Goal: Browse casually: Explore the website without a specific task or goal

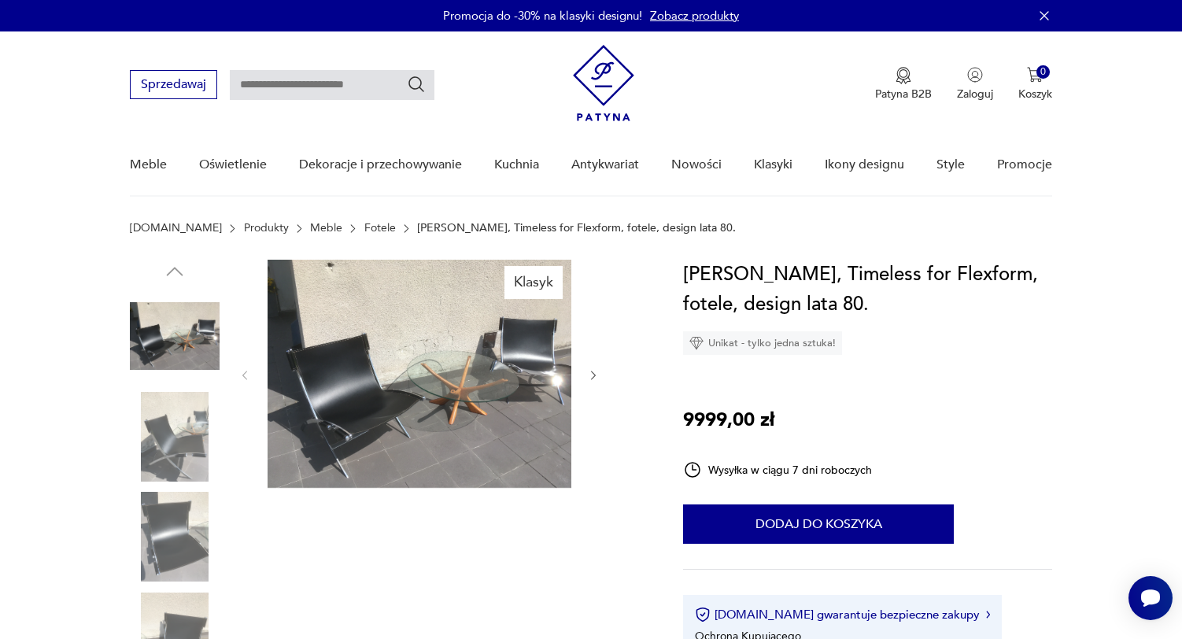
click at [365, 427] on img at bounding box center [420, 374] width 304 height 228
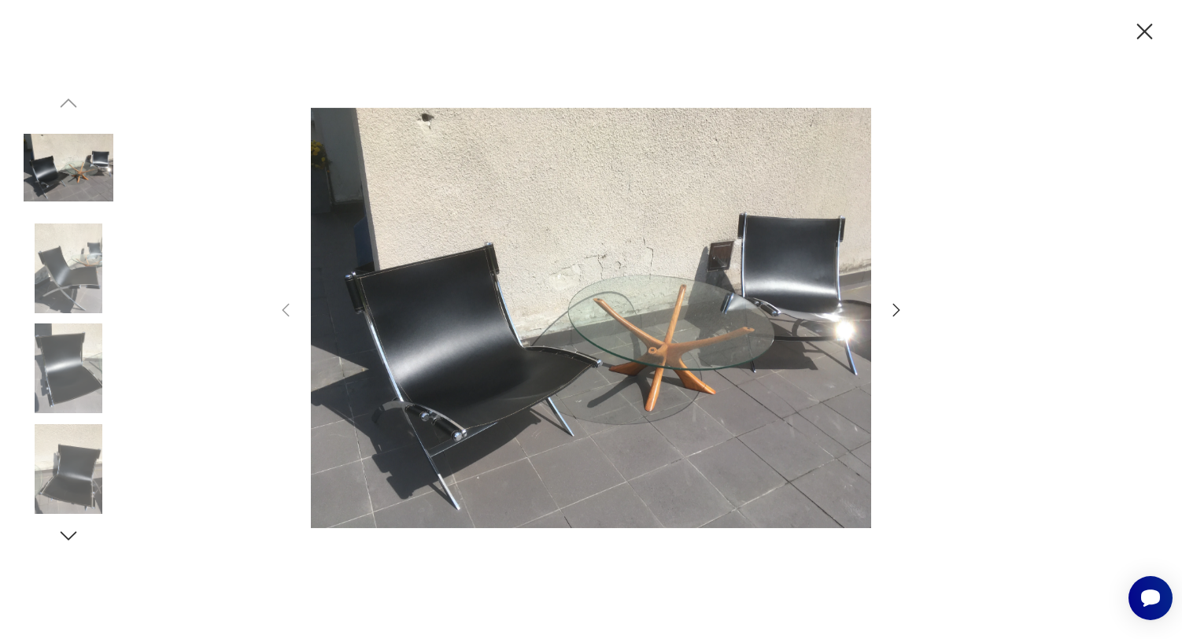
click at [1150, 31] on icon "button" at bounding box center [1145, 32] width 28 height 28
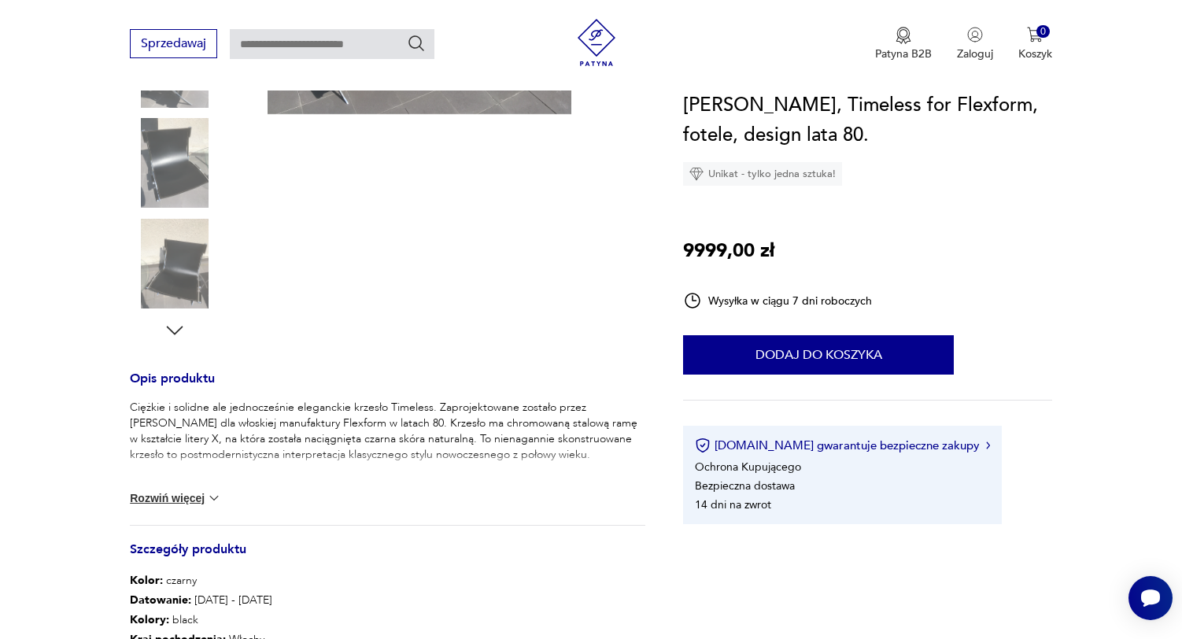
scroll to position [218, 0]
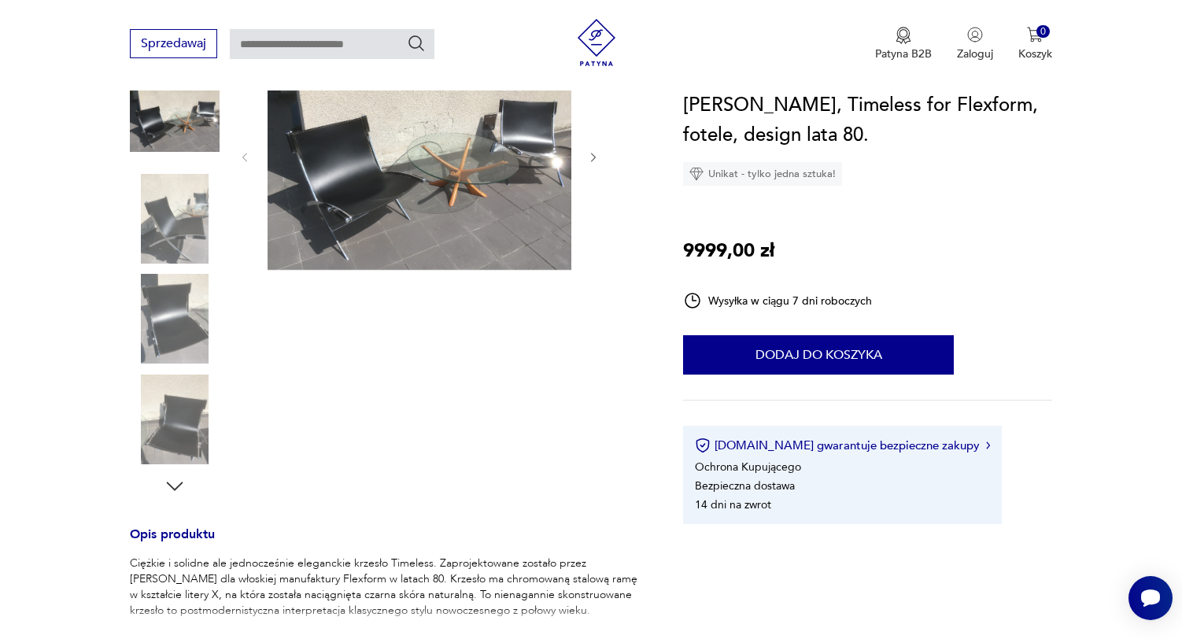
click at [166, 316] on img at bounding box center [175, 319] width 90 height 90
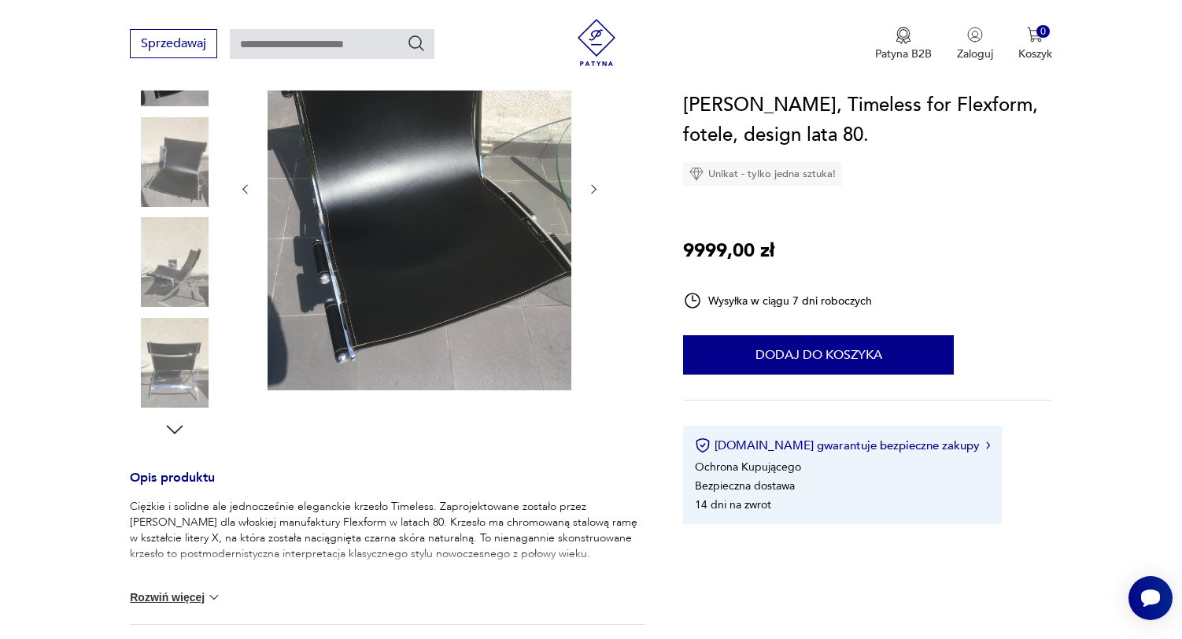
scroll to position [253, 0]
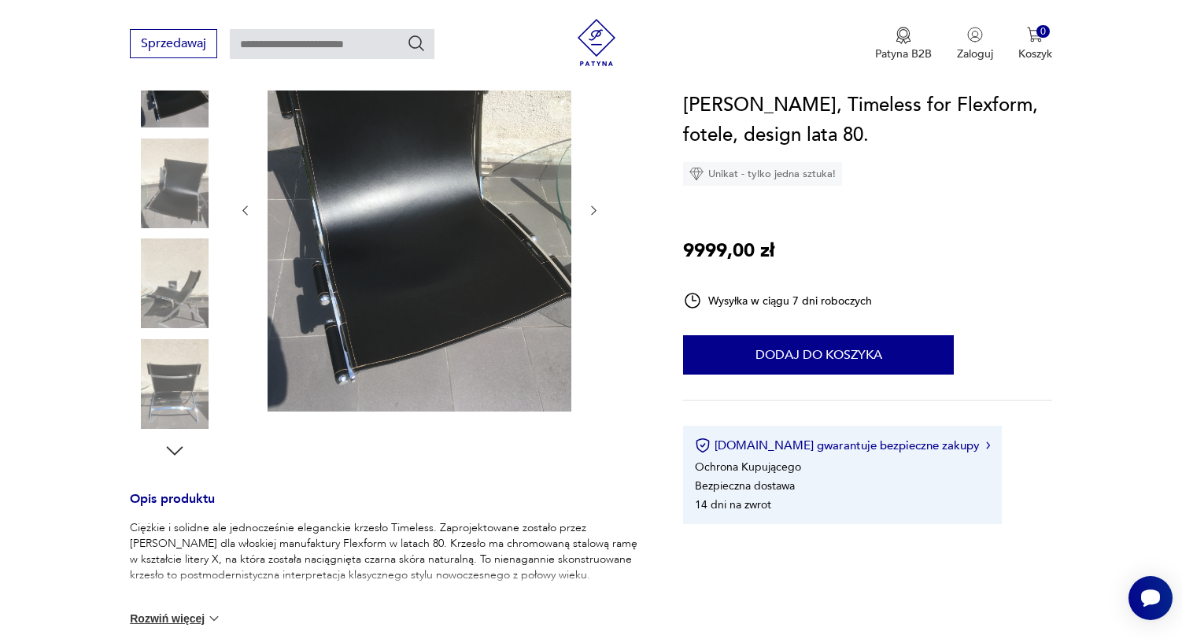
click at [162, 187] on img at bounding box center [175, 184] width 90 height 90
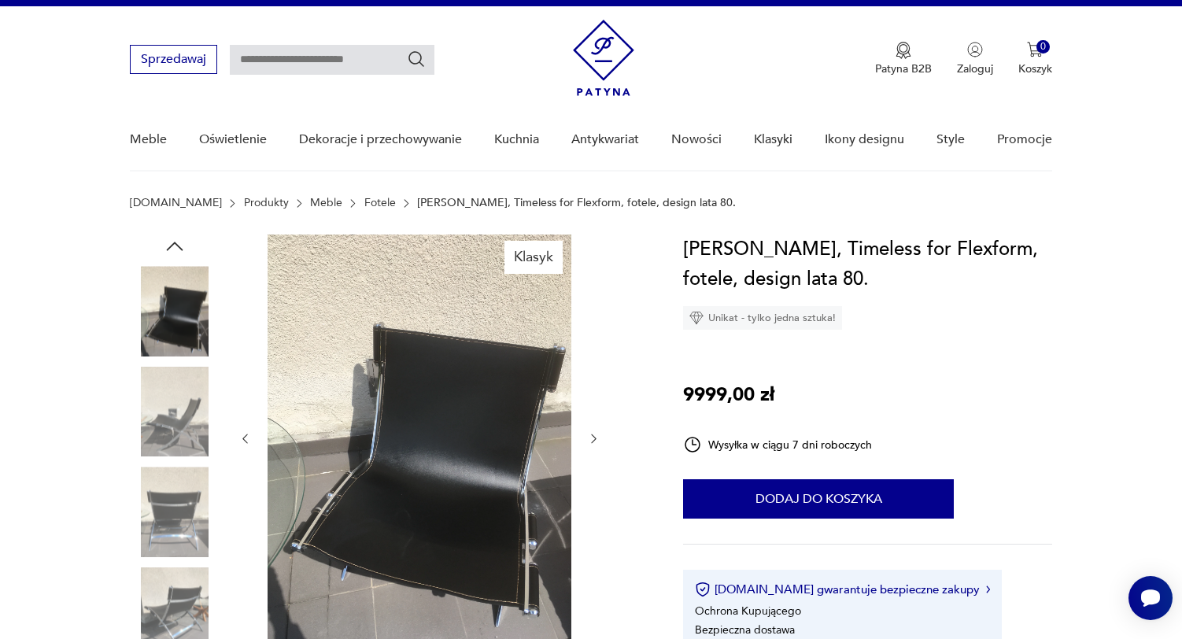
scroll to position [18, 0]
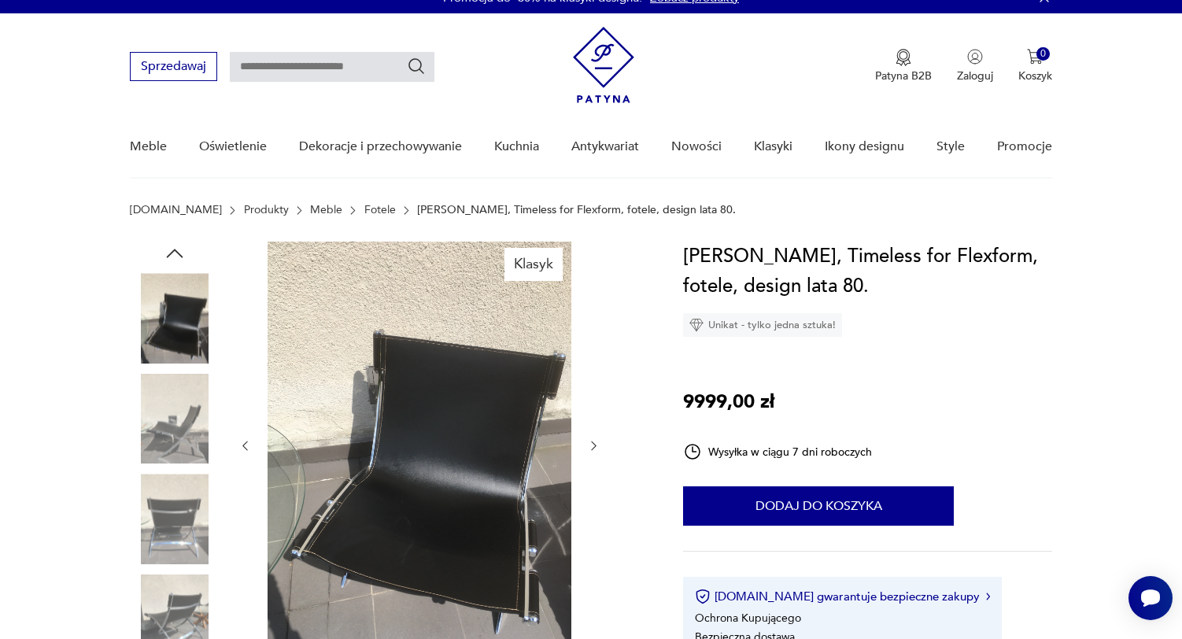
click at [172, 310] on img at bounding box center [175, 318] width 90 height 90
click at [486, 484] on img at bounding box center [420, 444] width 304 height 405
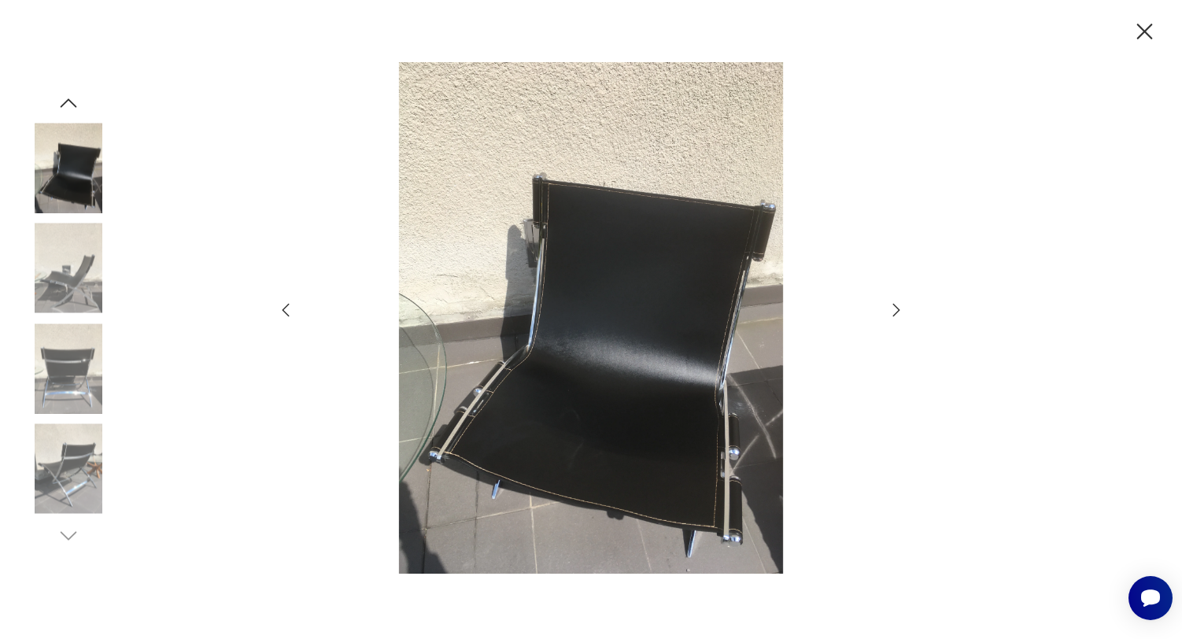
click at [1142, 26] on icon "button" at bounding box center [1145, 32] width 28 height 28
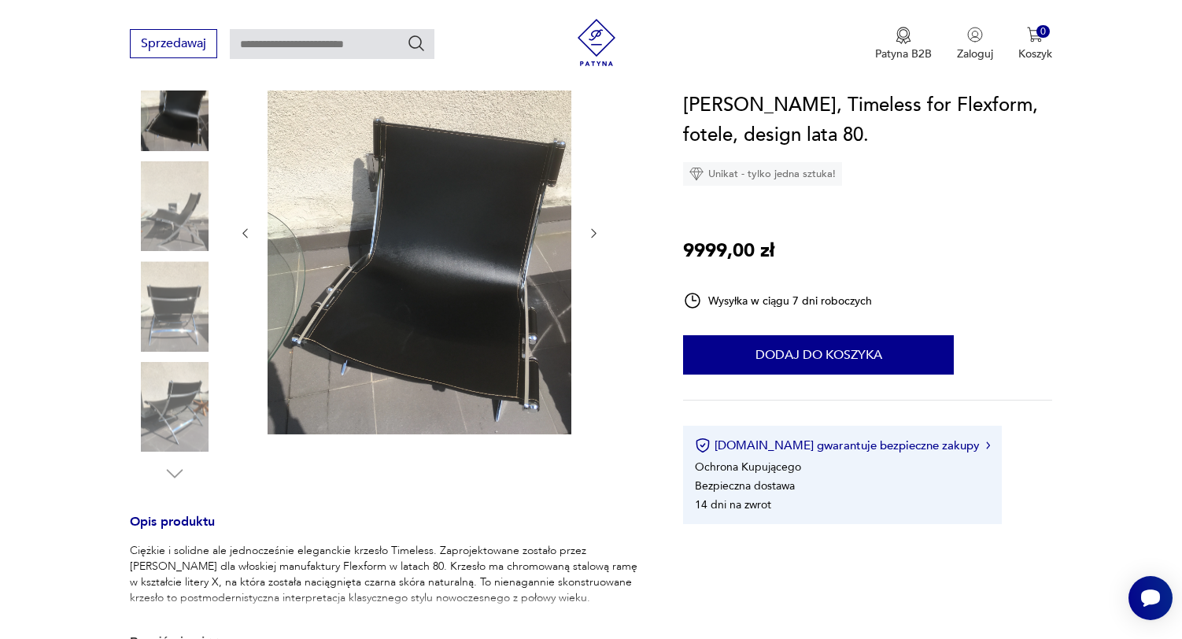
scroll to position [324, 0]
